Goal: Find specific page/section: Find specific page/section

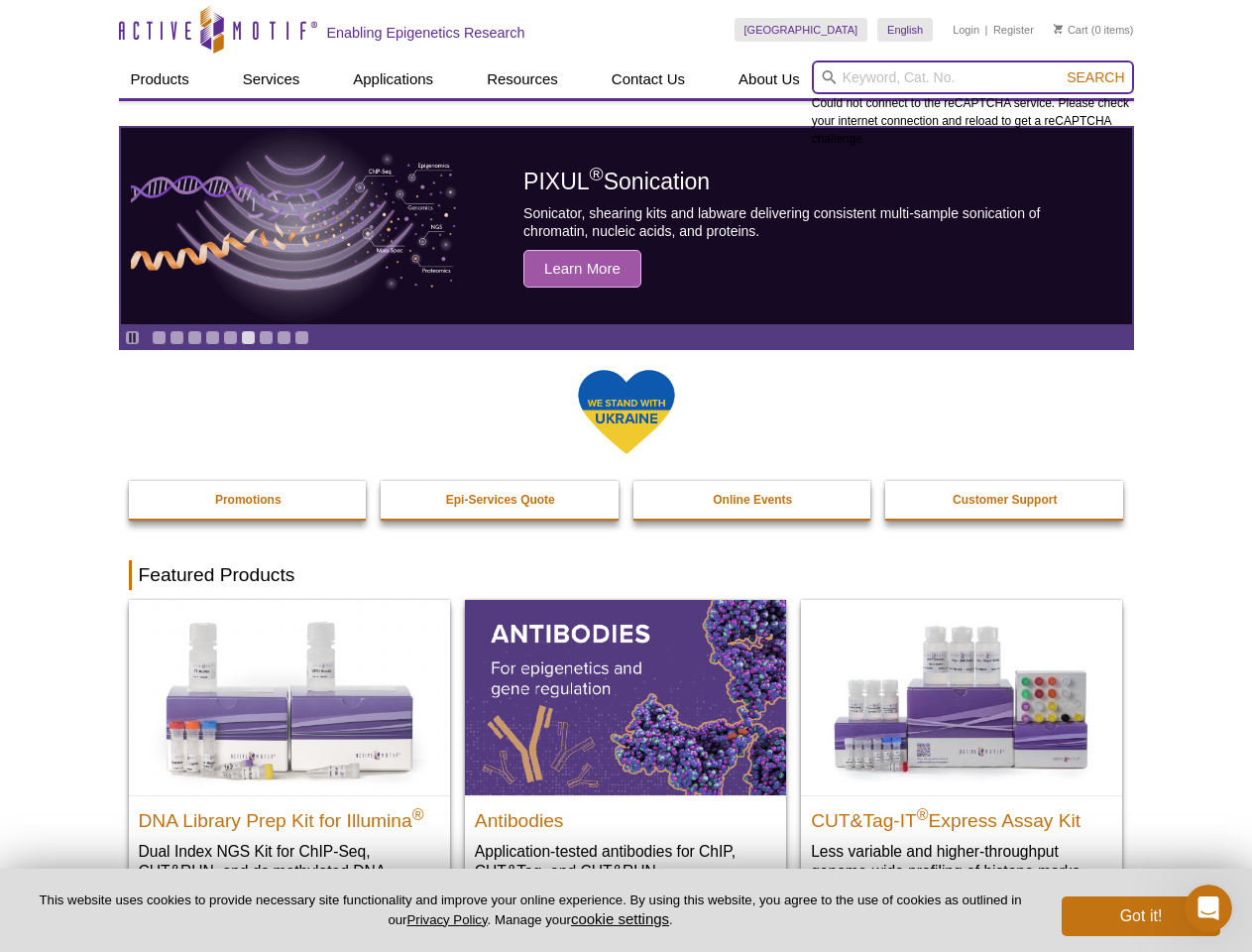
click at [973, 78] on input "search" at bounding box center [973, 78] width 322 height 34
click at [1096, 78] on span "Search" at bounding box center [1096, 78] width 58 height 16
click at [132, 337] on icon "Pause" at bounding box center [132, 337] width 13 height 13
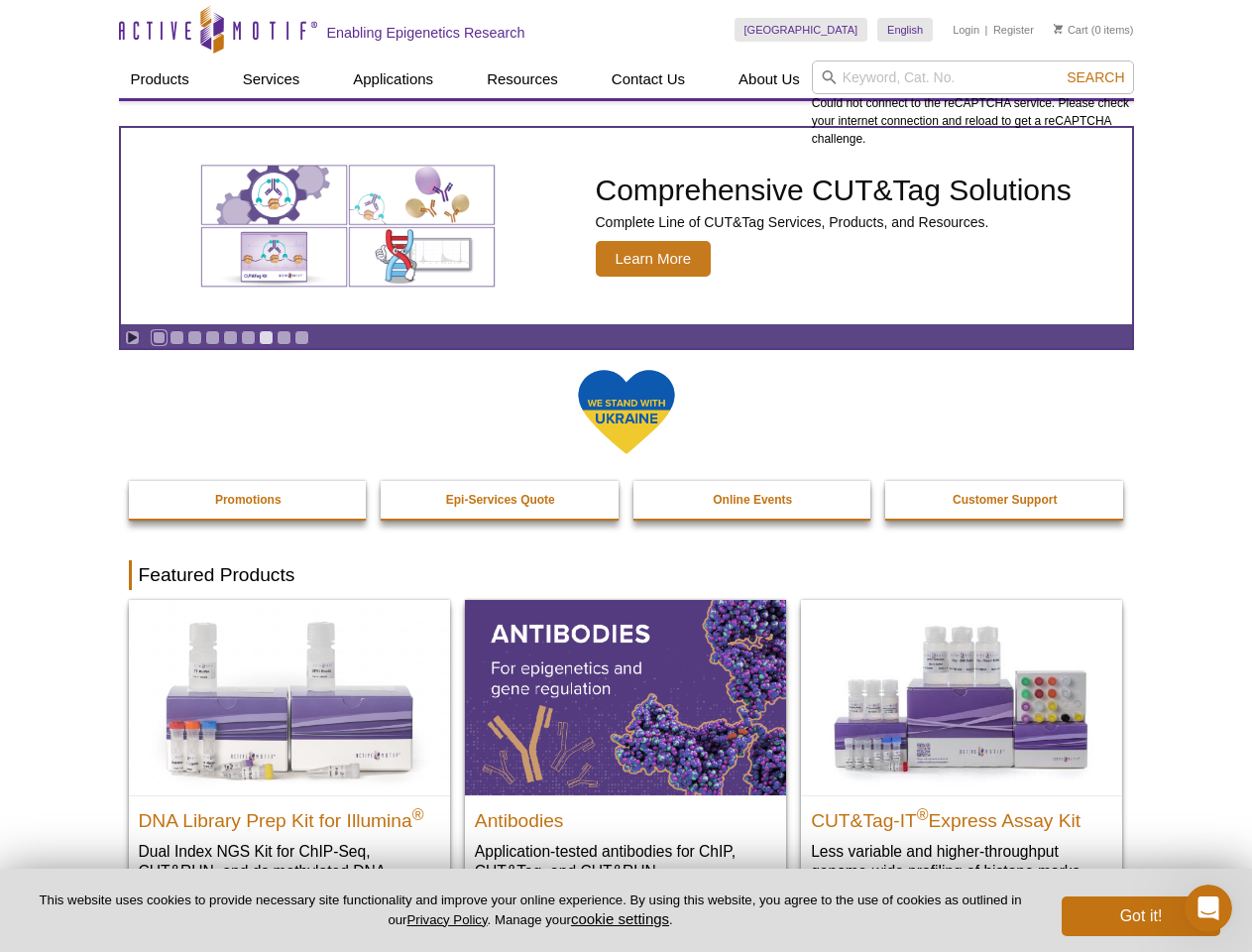
click at [159, 337] on link "Go to slide 1" at bounding box center [159, 337] width 15 height 15
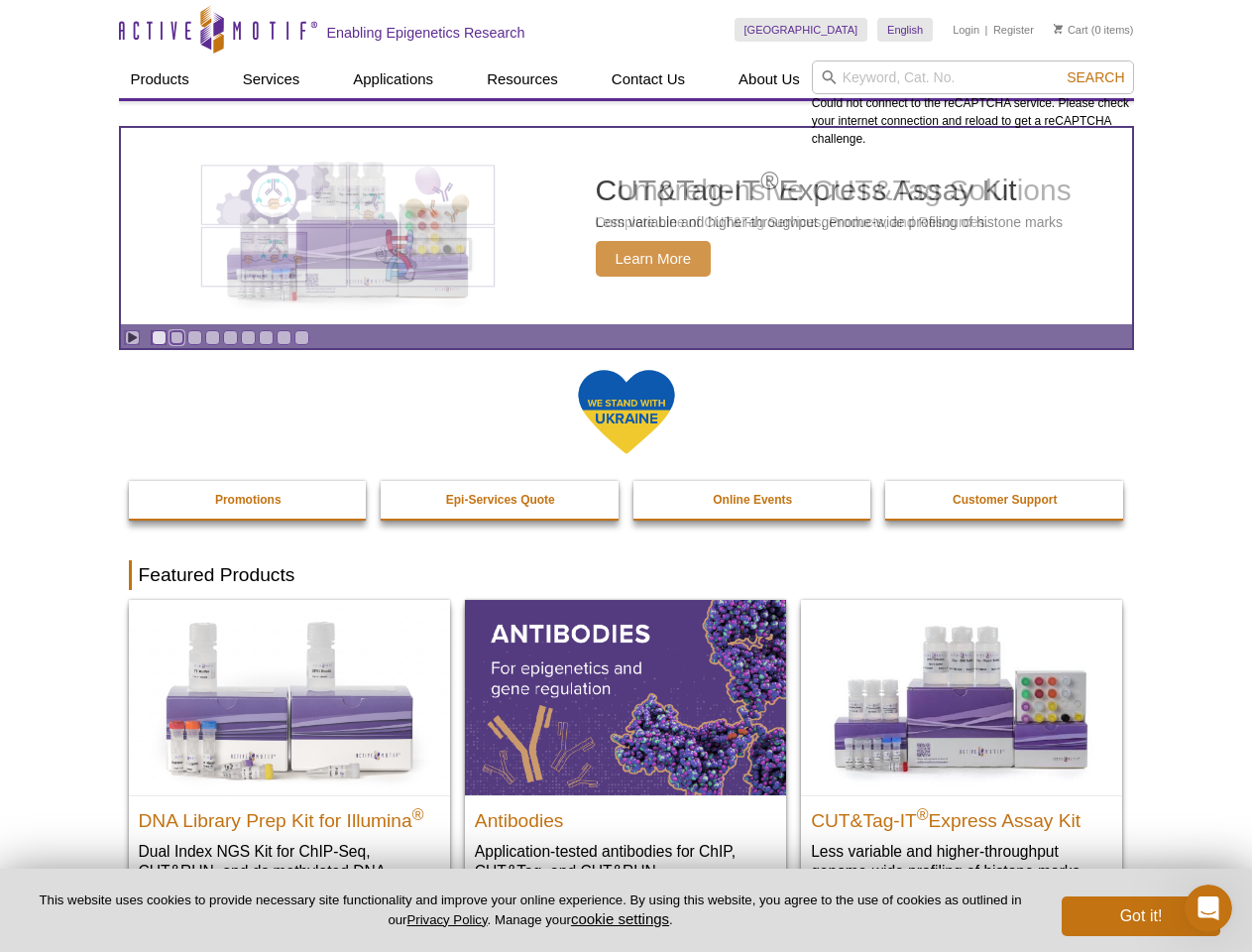
click at [177, 337] on link "Go to slide 2" at bounding box center [177, 337] width 15 height 15
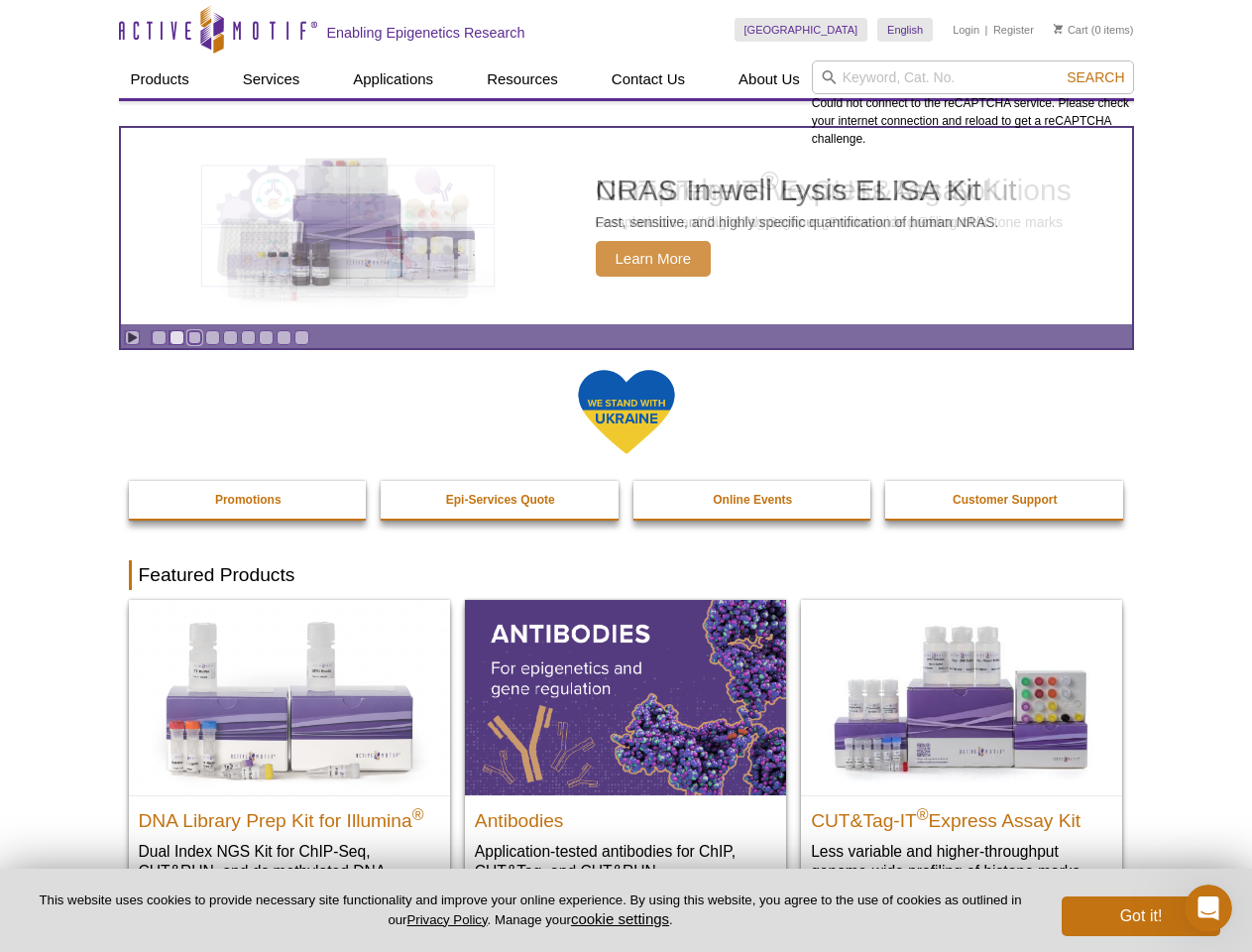
click at [195, 337] on link "Go to slide 3" at bounding box center [195, 337] width 15 height 15
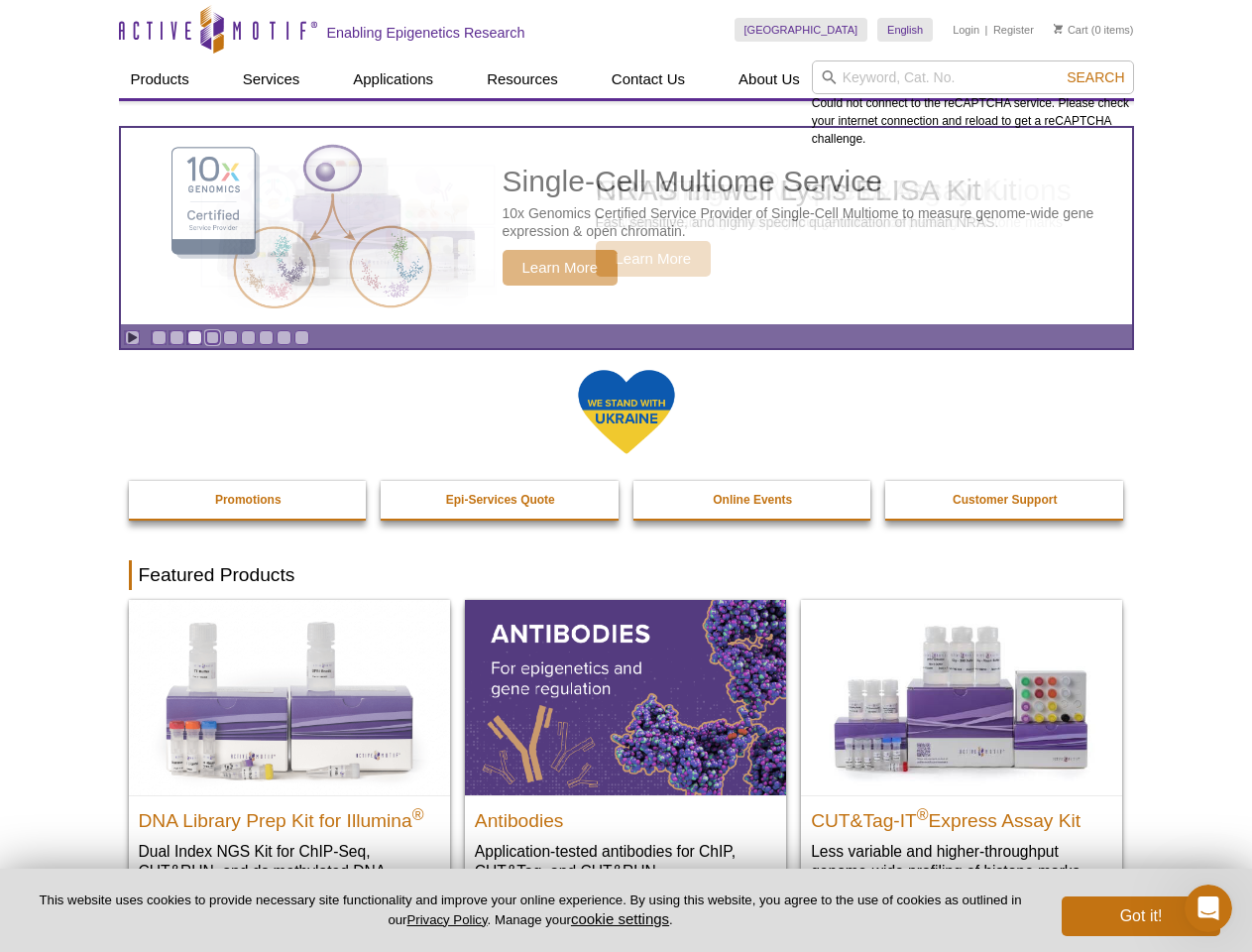
click at [213, 337] on link "Go to slide 4" at bounding box center [213, 337] width 15 height 15
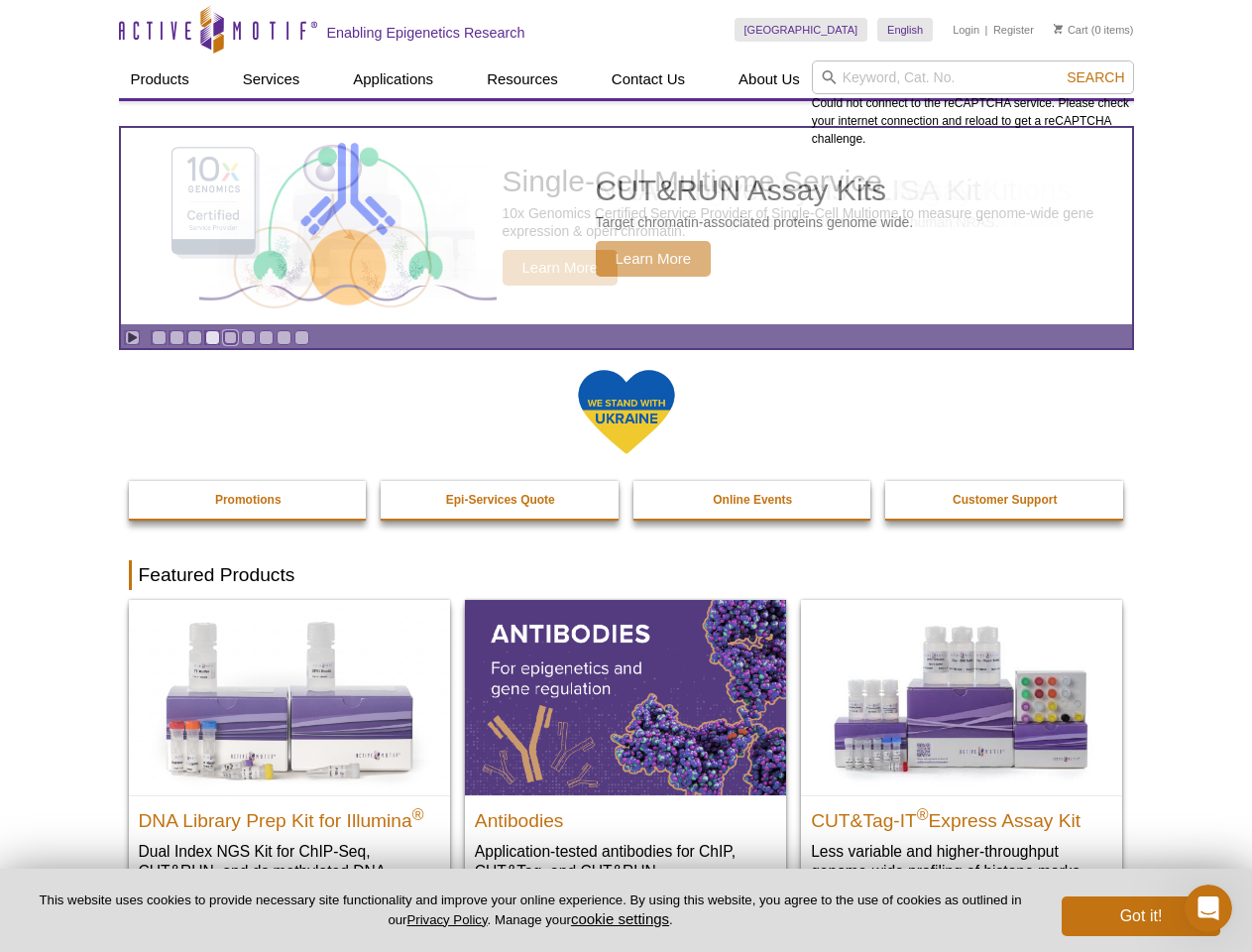
click at [230, 337] on link "Go to slide 5" at bounding box center [230, 337] width 15 height 15
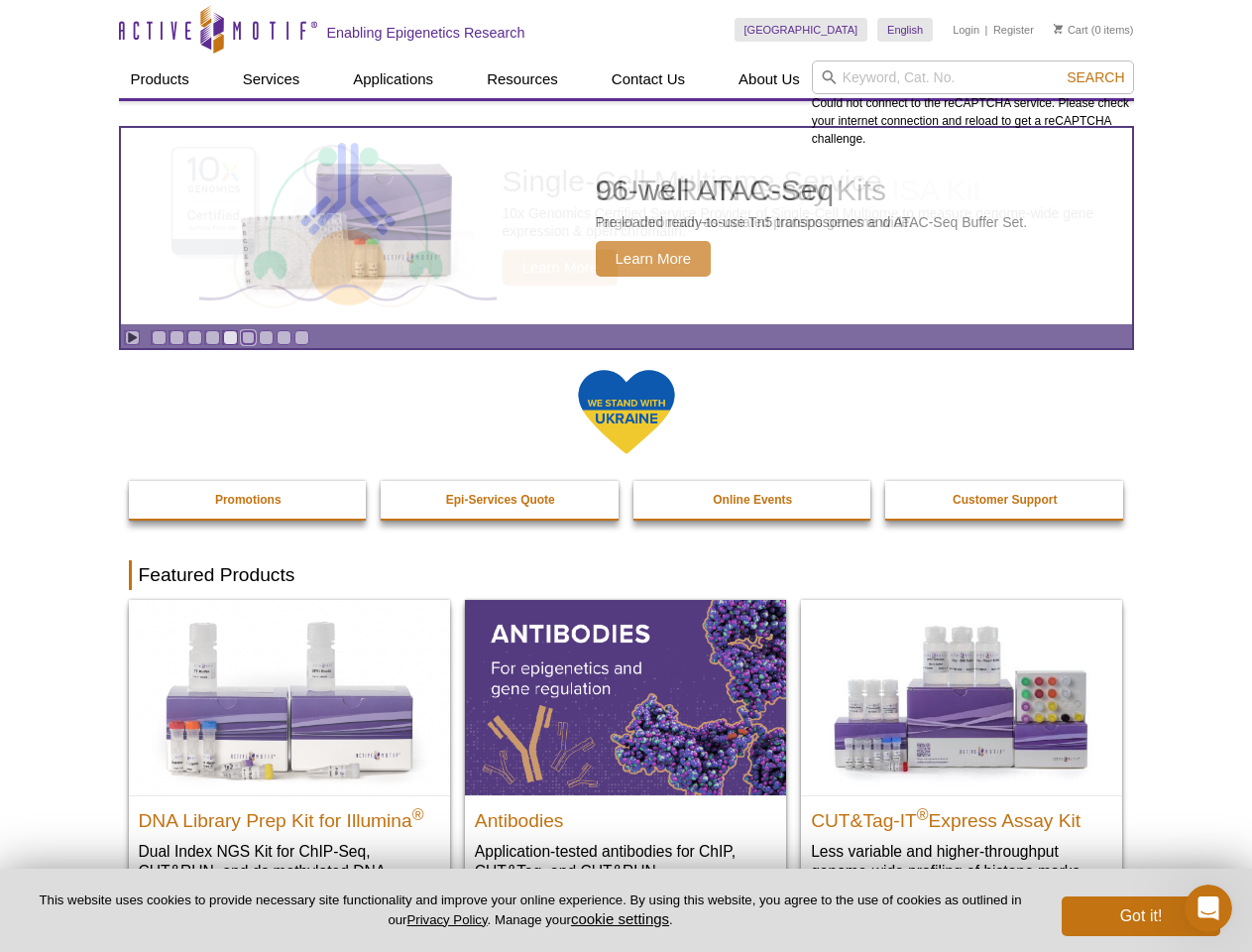
click at [247, 337] on link "Go to slide 6" at bounding box center [247, 337] width 15 height 15
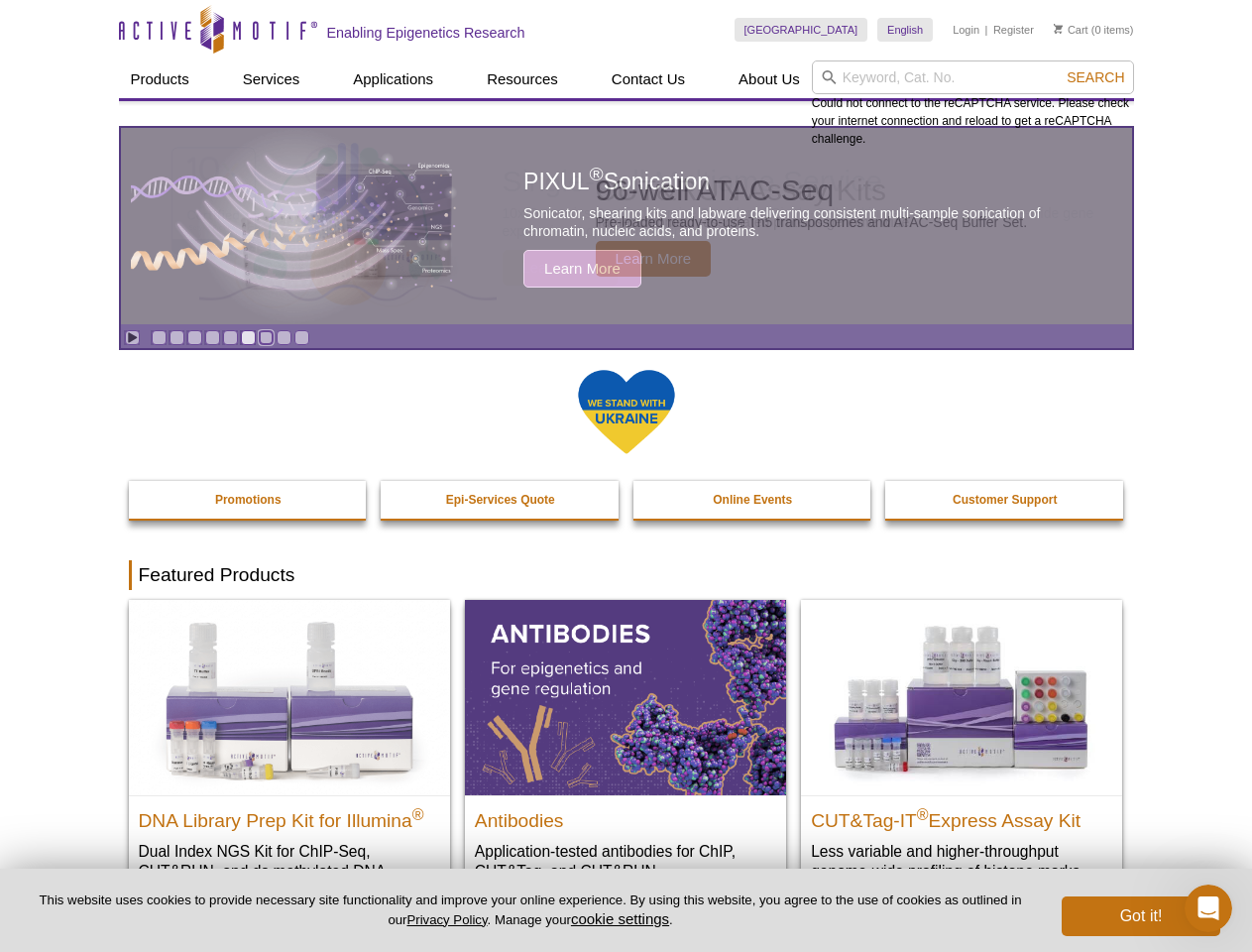
click at [265, 337] on link "Go to slide 7" at bounding box center [265, 337] width 15 height 15
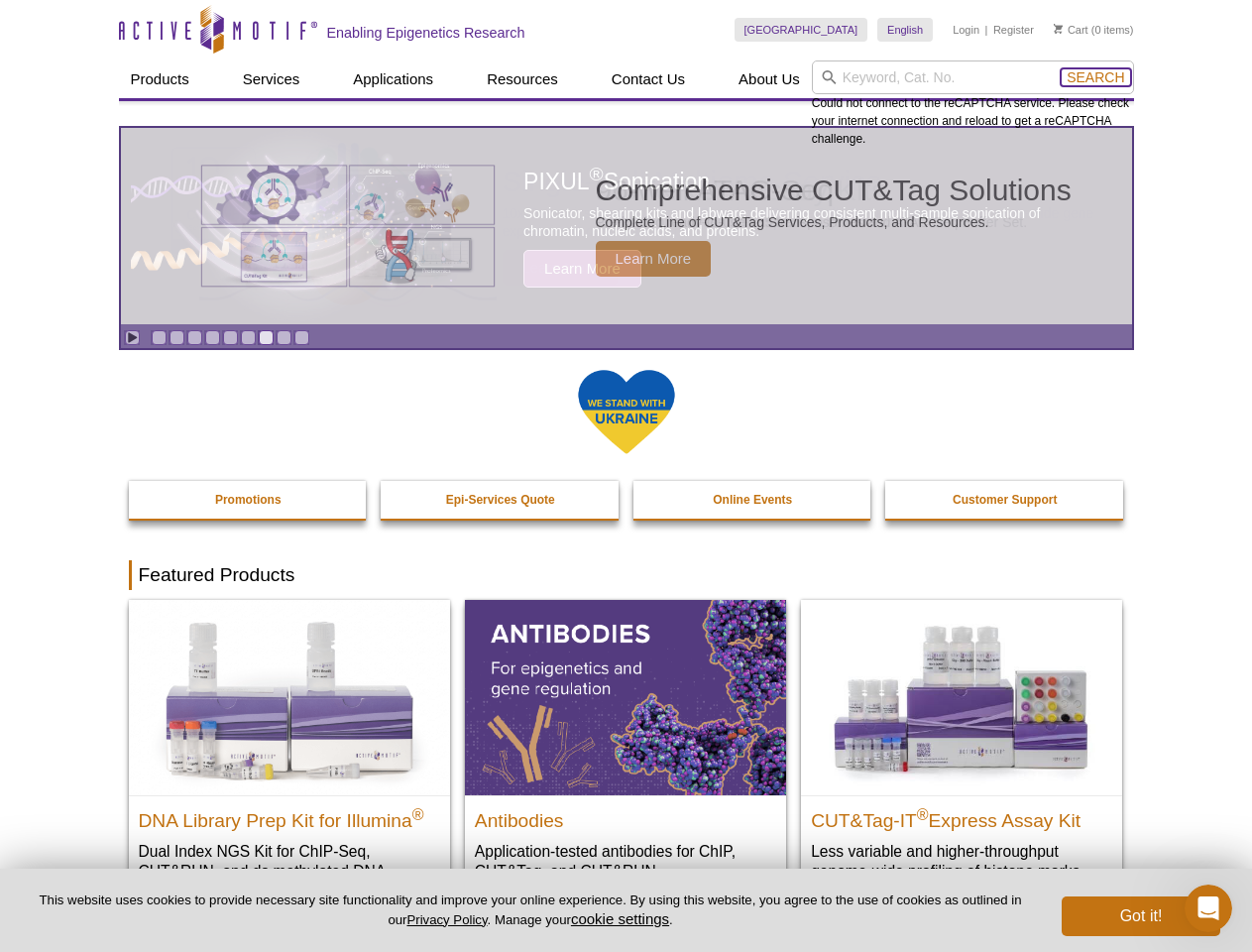
click at [1096, 78] on span "Search" at bounding box center [1096, 78] width 58 height 16
